Goal: Register for event/course

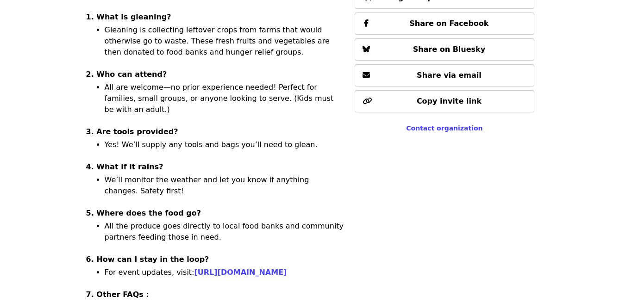
scroll to position [579, 0]
click at [215, 268] on link "https://www.mobilize.us/endhunger/" at bounding box center [240, 272] width 93 height 9
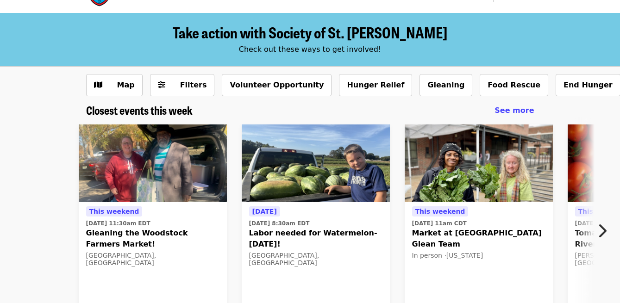
scroll to position [29, 0]
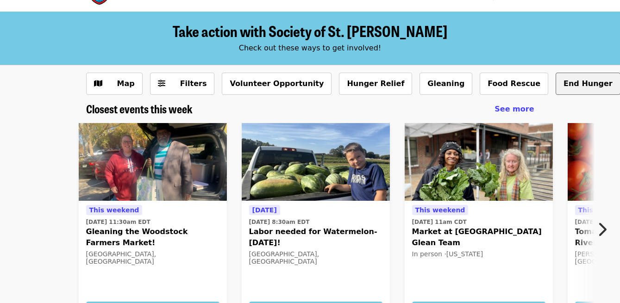
click at [555, 86] on button "End Hunger" at bounding box center [587, 84] width 65 height 22
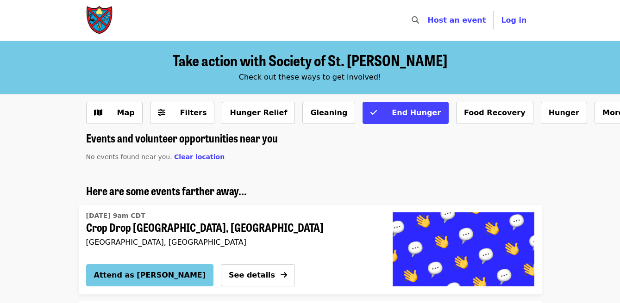
scroll to position [29, 0]
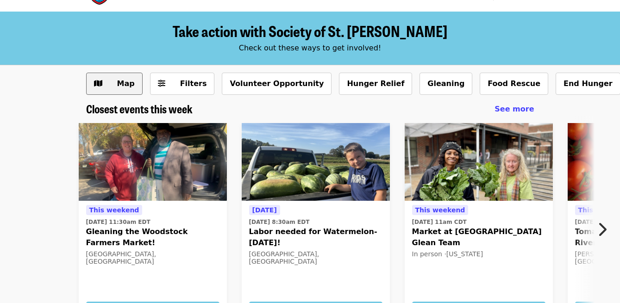
click at [125, 82] on span "Map" at bounding box center [126, 83] width 18 height 9
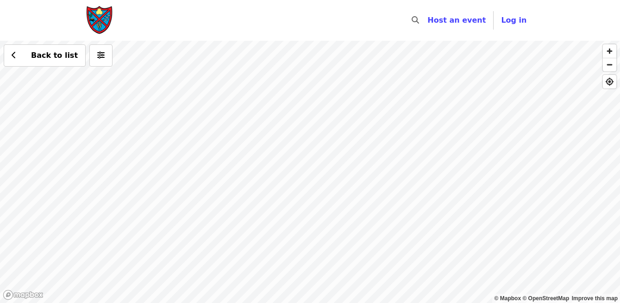
click at [330, 272] on div "Back to list" at bounding box center [310, 172] width 620 height 262
drag, startPoint x: 334, startPoint y: 239, endPoint x: 327, endPoint y: 100, distance: 138.6
click at [327, 100] on div "Back to list" at bounding box center [310, 172] width 620 height 262
click at [283, 138] on div "Back to list" at bounding box center [310, 172] width 620 height 262
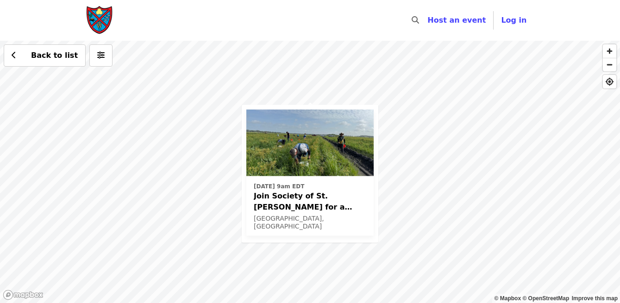
click at [416, 142] on div "Thu, Oct 16 @ 9am EDT Join Society of St. Andrew for a Glean in Mt. Dora , FL✨ …" at bounding box center [310, 172] width 620 height 262
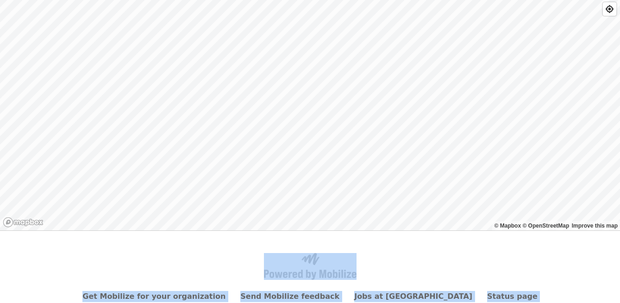
scroll to position [119, 0]
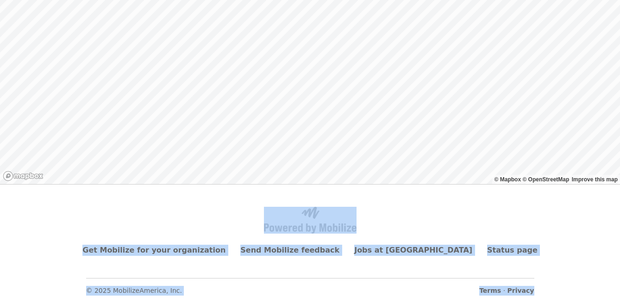
drag, startPoint x: 435, startPoint y: 116, endPoint x: 362, endPoint y: 315, distance: 211.7
click at [362, 184] on html "Skip to content ​ Host an event Host Log in © Mapbox © OpenStreetMap Improve th…" at bounding box center [310, 32] width 620 height 303
click at [284, 104] on div "Back to list" at bounding box center [310, 53] width 620 height 262
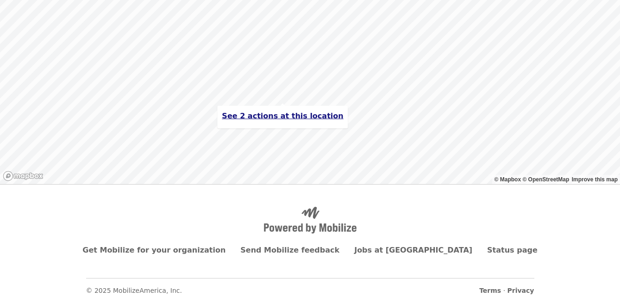
click at [283, 116] on span "See 2 actions at this location" at bounding box center [282, 116] width 121 height 9
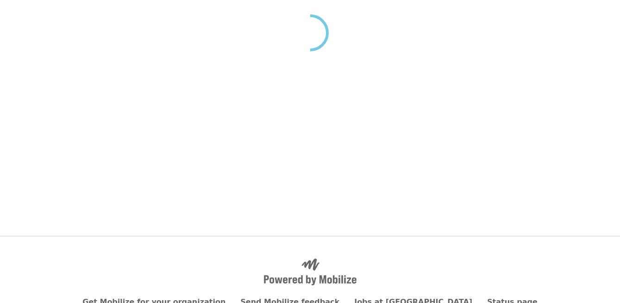
scroll to position [29, 0]
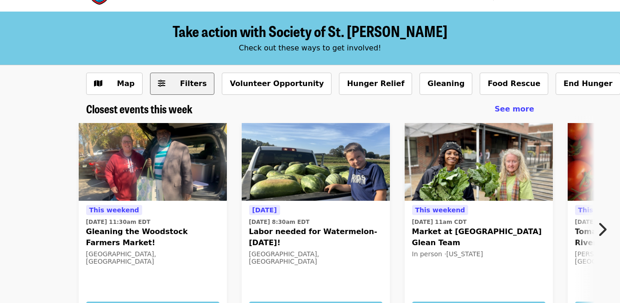
click at [192, 87] on span "Filters" at bounding box center [193, 83] width 27 height 9
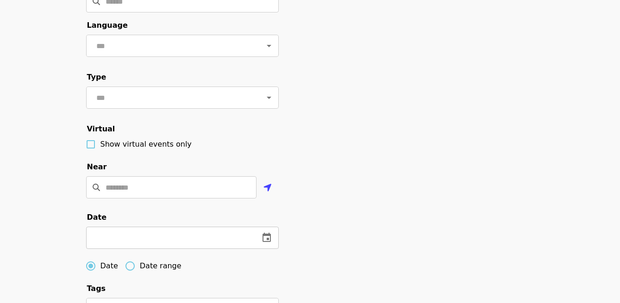
scroll to position [134, 0]
click at [184, 186] on input "Location" at bounding box center [181, 187] width 151 height 22
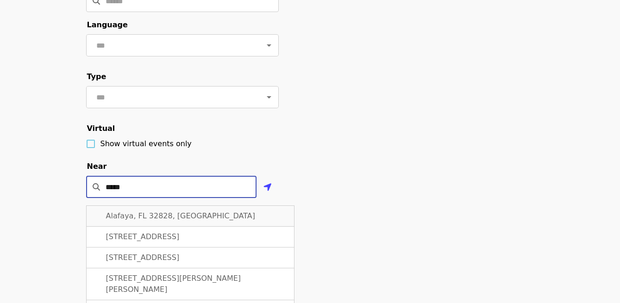
click at [166, 215] on span "Alafaya, FL 32828, USA" at bounding box center [181, 216] width 150 height 9
type input "**********"
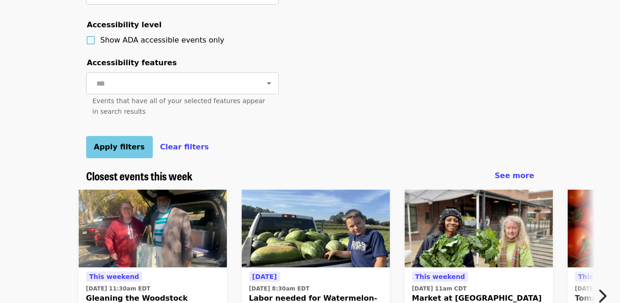
scroll to position [459, 0]
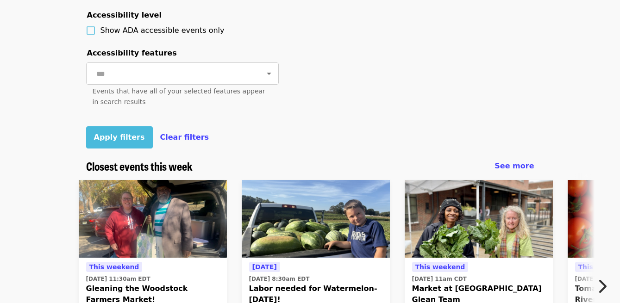
click at [118, 137] on span "Apply filters" at bounding box center [119, 137] width 51 height 9
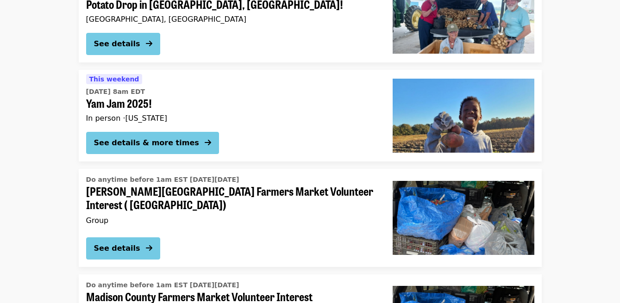
scroll to position [1356, 0]
